Goal: Task Accomplishment & Management: Use online tool/utility

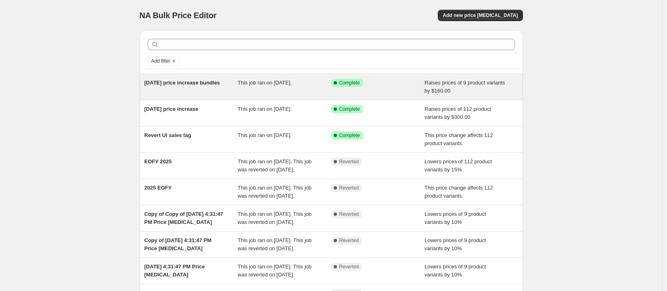
click at [391, 80] on div "Success Complete Complete" at bounding box center [372, 83] width 82 height 8
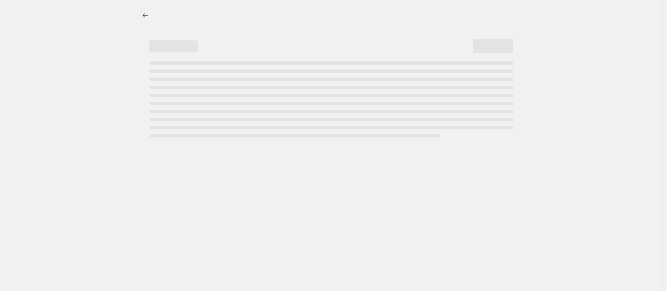
select select "by"
select select "remove"
select select "product_type"
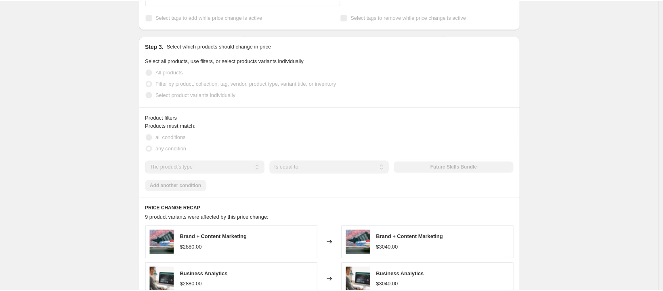
scroll to position [512, 0]
